Goal: Task Accomplishment & Management: Complete application form

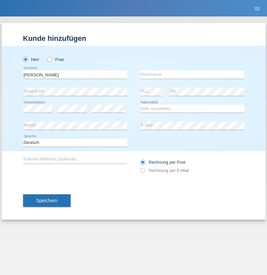
type input "Ahmet"
click at [192, 74] on input "text" at bounding box center [192, 75] width 104 height 8
type input "Nazilli"
select select "AT"
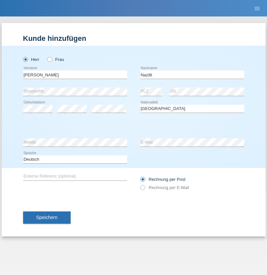
select select "C"
select select "01"
select select "11"
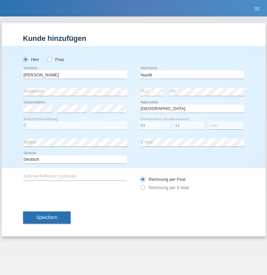
select select "2017"
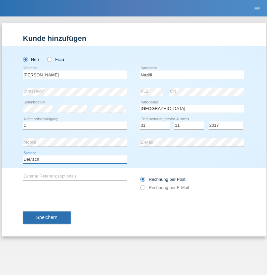
select select "en"
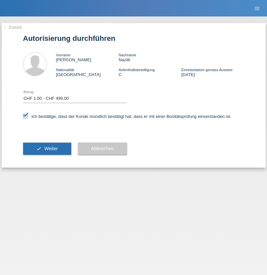
select select "1"
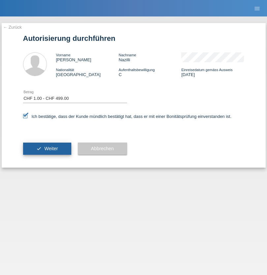
click at [47, 149] on span "Weiter" at bounding box center [51, 148] width 14 height 5
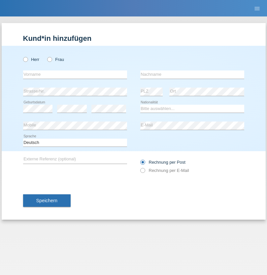
radio input "true"
click at [75, 74] on input "text" at bounding box center [75, 75] width 104 height 8
type input "Jörg"
click at [192, 74] on input "text" at bounding box center [192, 75] width 104 height 8
type input "Traksel"
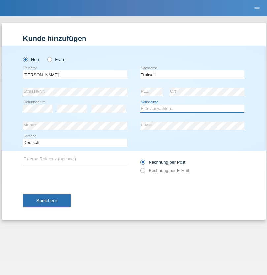
select select "DE"
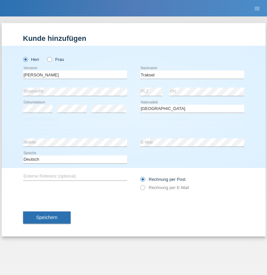
select select "C"
select select "01"
select select "07"
select select "2008"
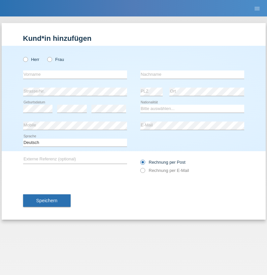
radio input "true"
click at [75, 74] on input "text" at bounding box center [75, 75] width 104 height 8
type input "Ketty"
click at [192, 74] on input "text" at bounding box center [192, 75] width 104 height 8
type input "Kalupnath"
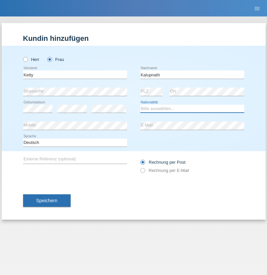
select select "CH"
radio input "true"
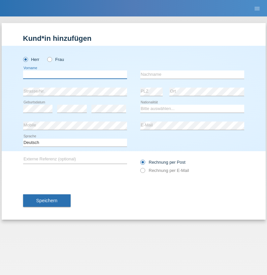
click at [75, 74] on input "text" at bounding box center [75, 75] width 104 height 8
type input "[PERSON_NAME]"
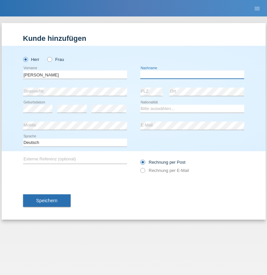
click at [192, 74] on input "text" at bounding box center [192, 75] width 104 height 8
type input "[PERSON_NAME]"
select select "IT"
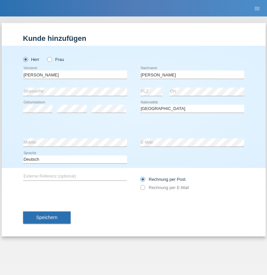
select select "C"
select select "17"
select select "07"
select select "2021"
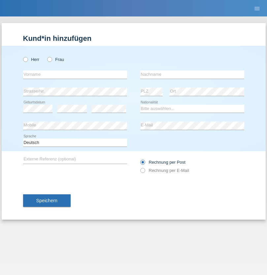
radio input "true"
click at [75, 74] on input "text" at bounding box center [75, 75] width 104 height 8
type input "Franco"
click at [192, 74] on input "text" at bounding box center [192, 75] width 104 height 8
type input "Mucha"
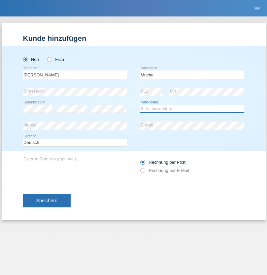
select select "CH"
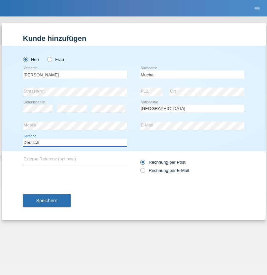
select select "en"
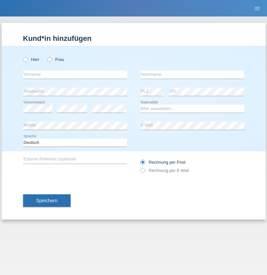
radio input "true"
click at [75, 74] on input "text" at bounding box center [75, 75] width 104 height 8
type input "Franziska"
click at [192, 74] on input "text" at bounding box center [192, 75] width 104 height 8
type input "Starke"
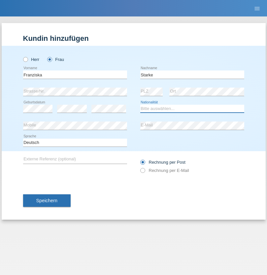
select select "DE"
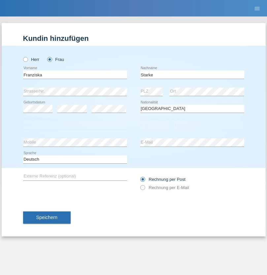
select select "C"
select select "01"
select select "03"
select select "1985"
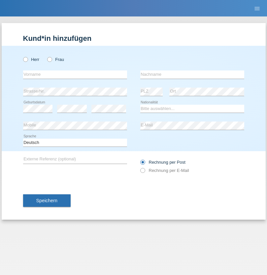
radio input "true"
click at [75, 74] on input "text" at bounding box center [75, 75] width 104 height 8
type input "Vedrana"
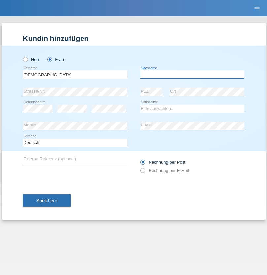
click at [192, 74] on input "text" at bounding box center [192, 75] width 104 height 8
type input "Cimbaljević"
select select "HR"
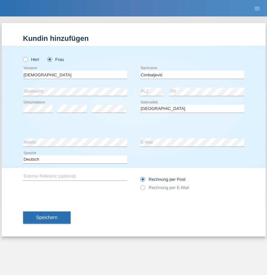
select select "C"
select select "12"
select select "08"
select select "2021"
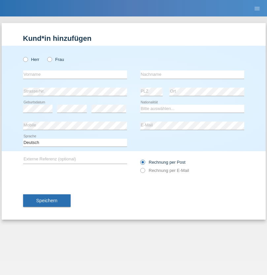
radio input "true"
click at [75, 74] on input "text" at bounding box center [75, 75] width 104 height 8
type input "Batsche"
click at [192, 74] on input "text" at bounding box center [192, 75] width 104 height 8
type input "Arifoska"
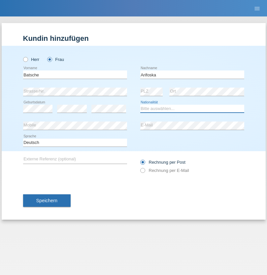
select select "CH"
radio input "true"
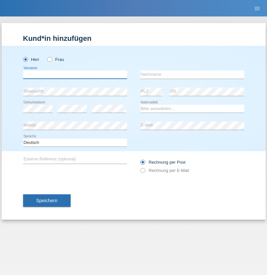
click at [75, 74] on input "text" at bounding box center [75, 75] width 104 height 8
type input "Emre"
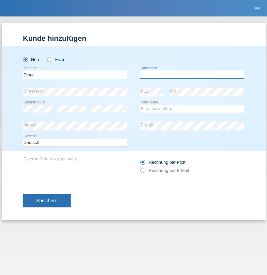
click at [192, 74] on input "text" at bounding box center [192, 75] width 104 height 8
type input "Uzun"
select select "CH"
